Goal: Task Accomplishment & Management: Use online tool/utility

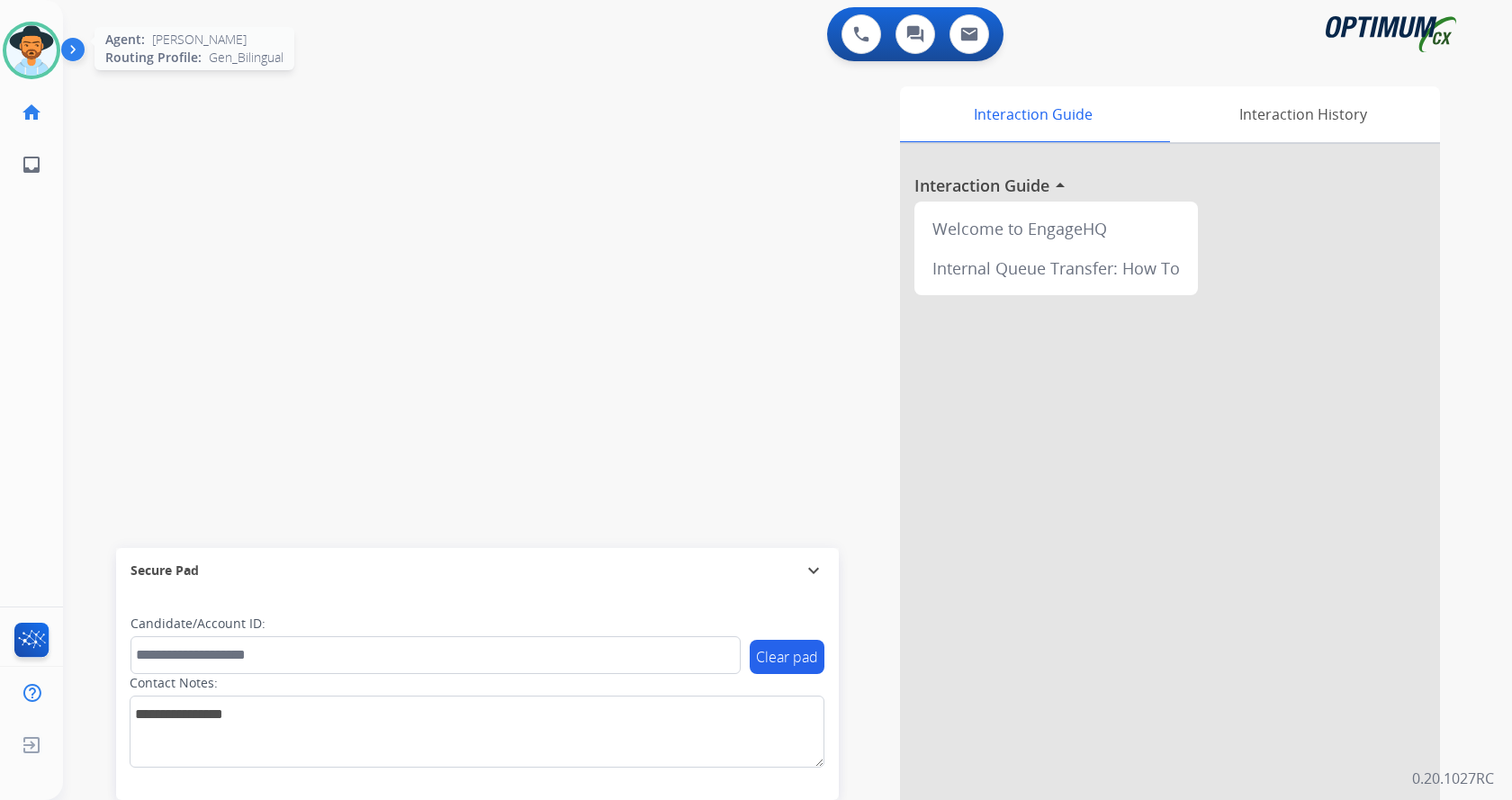
click at [59, 50] on div at bounding box center [32, 51] width 57 height 57
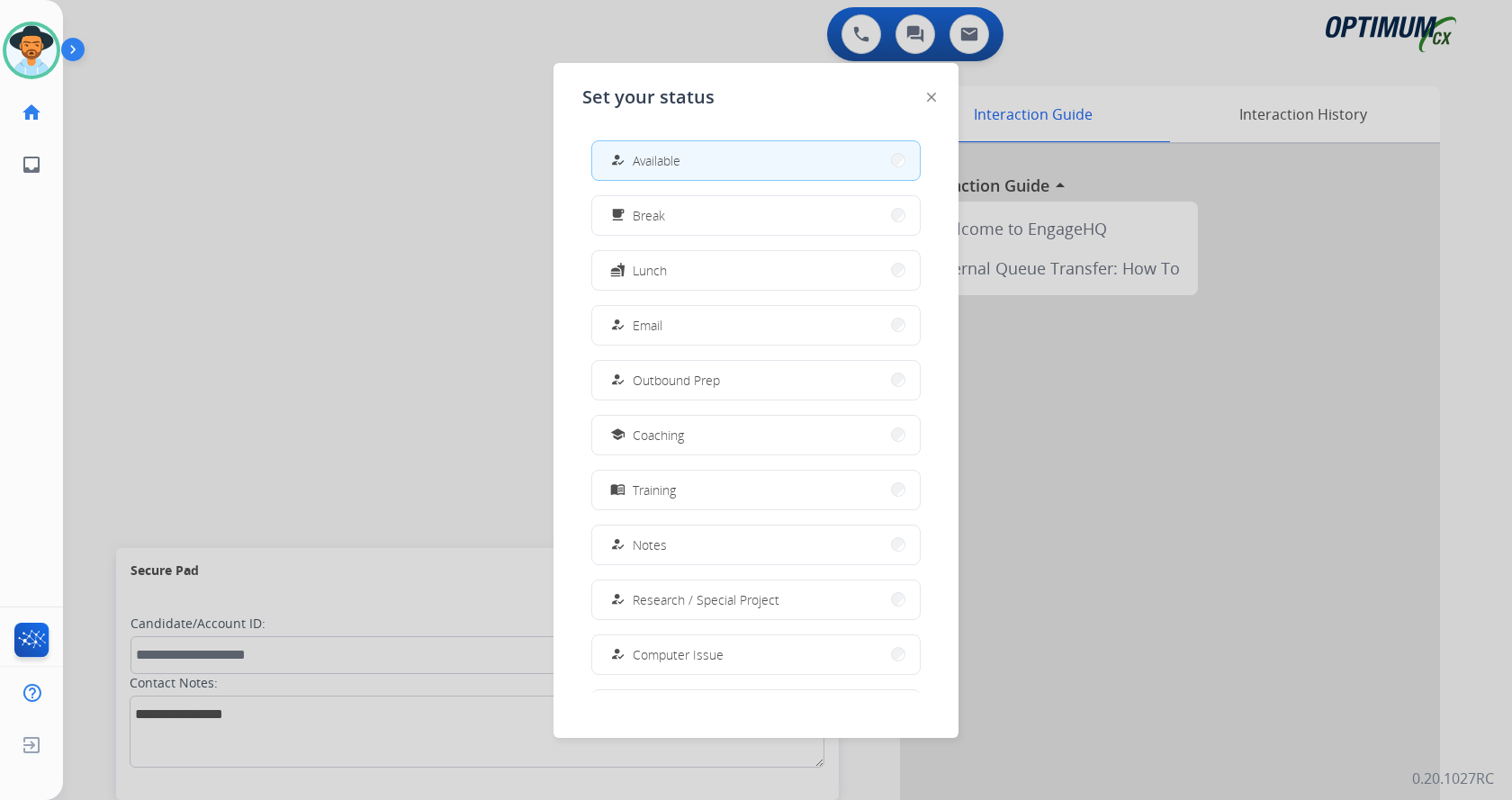
click at [663, 168] on span "Available" at bounding box center [657, 161] width 48 height 19
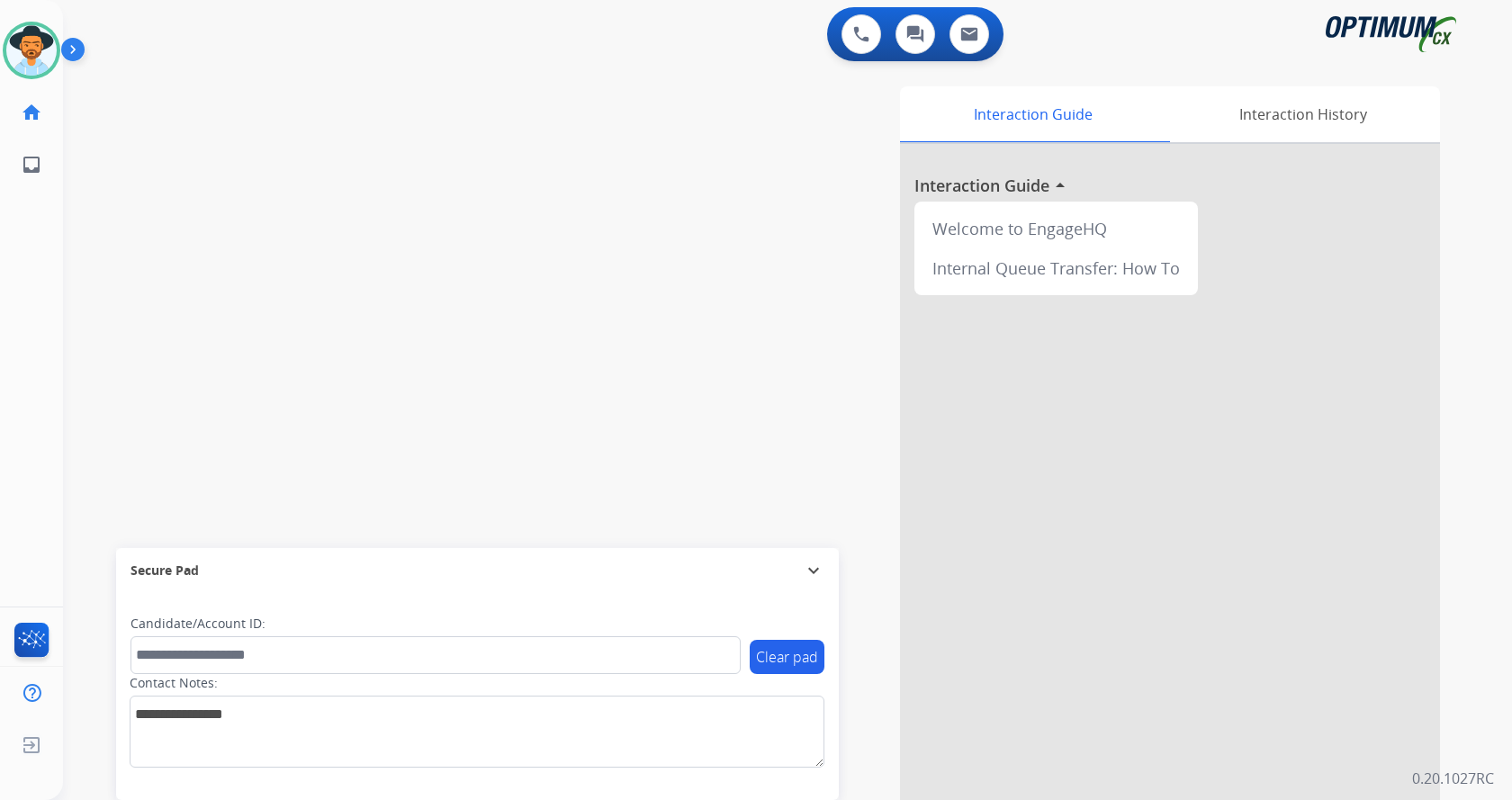
click at [571, 226] on div "Interaction Guide Interaction History Interaction Guide arrow_drop_up Welcome t…" at bounding box center [1005, 450] width 870 height 729
click at [78, 43] on img at bounding box center [76, 54] width 31 height 34
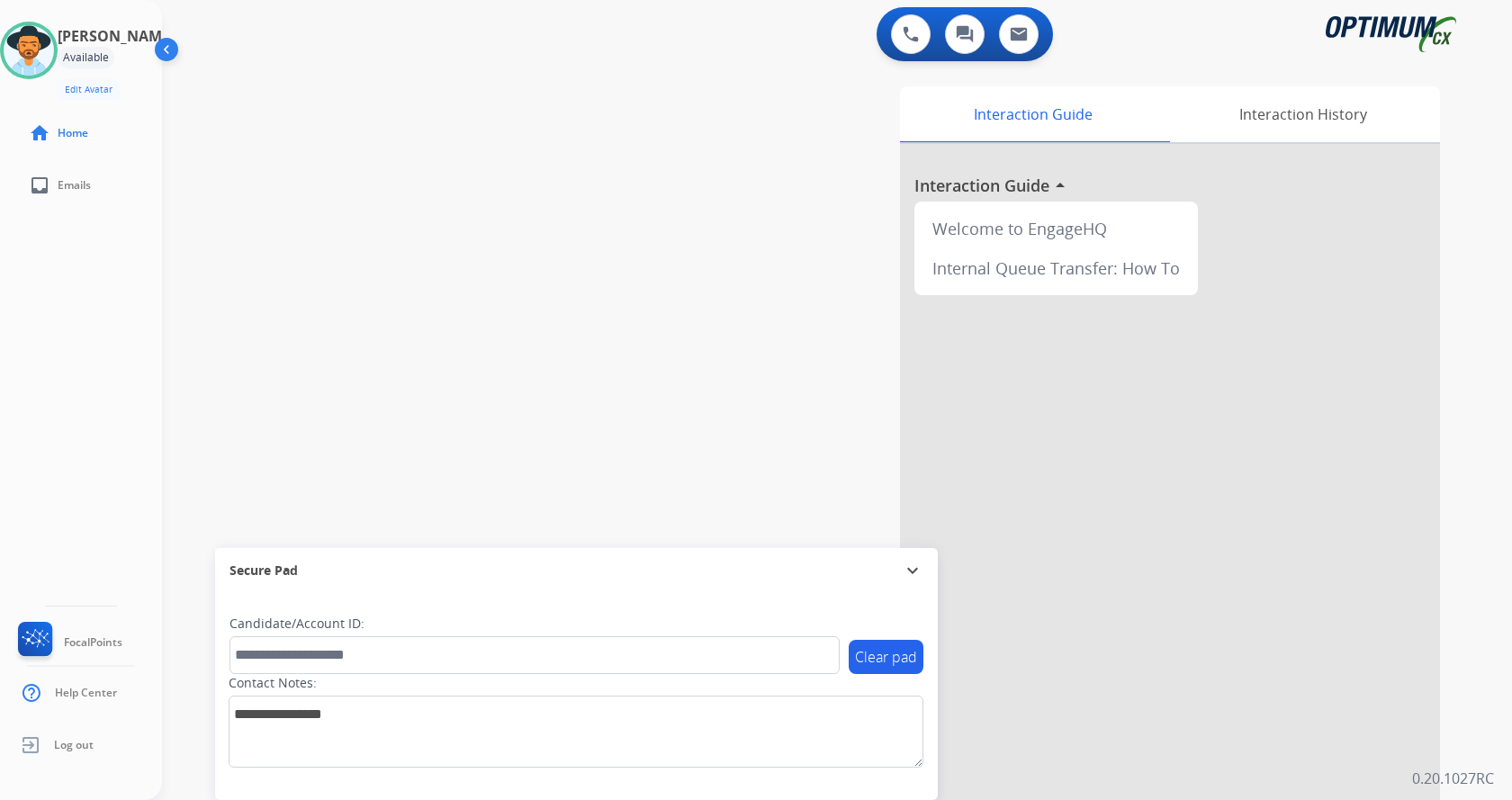
click at [579, 161] on div "swap_horiz Break voice bridge close_fullscreen Connect 3-Way Call merge_type Se…" at bounding box center [816, 440] width 1307 height 750
click at [805, 313] on div "Interaction Guide Interaction History Interaction Guide arrow_drop_up Welcome t…" at bounding box center [1048, 450] width 784 height 729
click at [745, 178] on div "Interaction Guide Interaction History Interaction Guide arrow_drop_up Welcome t…" at bounding box center [1048, 450] width 784 height 729
